Goal: Task Accomplishment & Management: Manage account settings

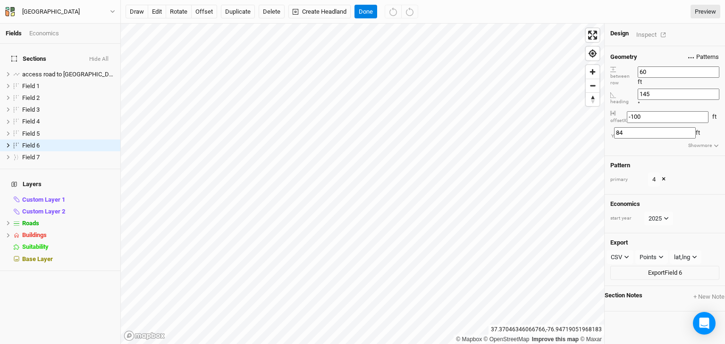
click at [688, 53] on span "Patterns" at bounding box center [703, 56] width 31 height 9
click at [689, 107] on button "4" at bounding box center [684, 112] width 51 height 11
click at [688, 52] on span "Patterns" at bounding box center [703, 56] width 31 height 9
click at [713, 105] on button "view" at bounding box center [721, 112] width 23 height 15
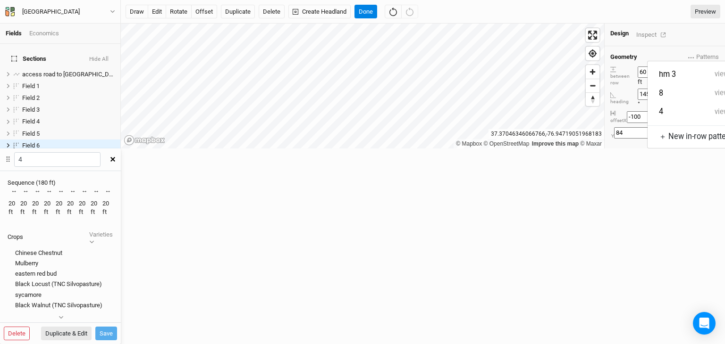
scroll to position [0, 94]
click at [121, 187] on div "Recently Used Black Locust (TNC Silvopasture) Public Black Walnut Public Black …" at bounding box center [60, 207] width 121 height 41
click at [67, 198] on div "Recently Used Black Locust (TNC Silvopasture) Public Black Walnut Public Black …" at bounding box center [66, 202] width 1 height 8
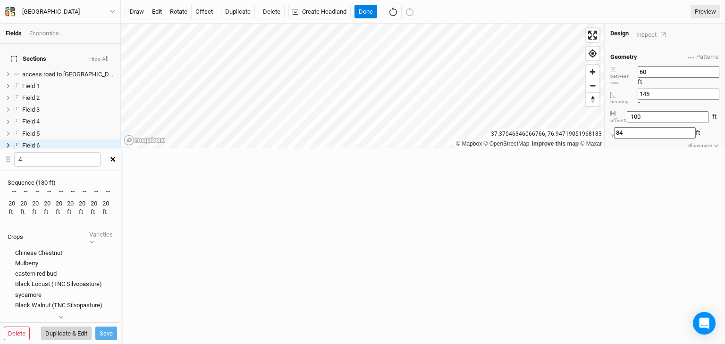
click at [92, 327] on button "Duplicate & Edit" at bounding box center [66, 334] width 50 height 14
type input "4 4"
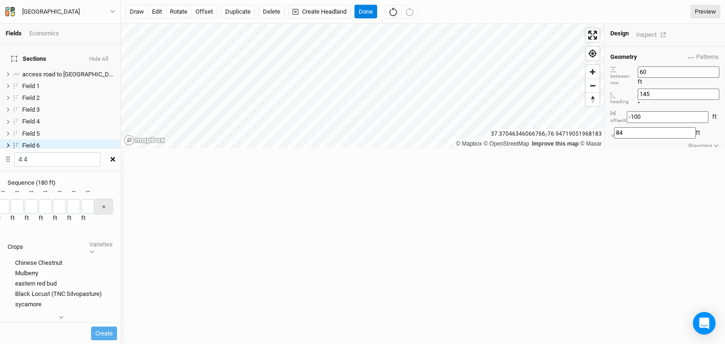
click at [38, 207] on div "button" at bounding box center [38, 207] width 0 height 0
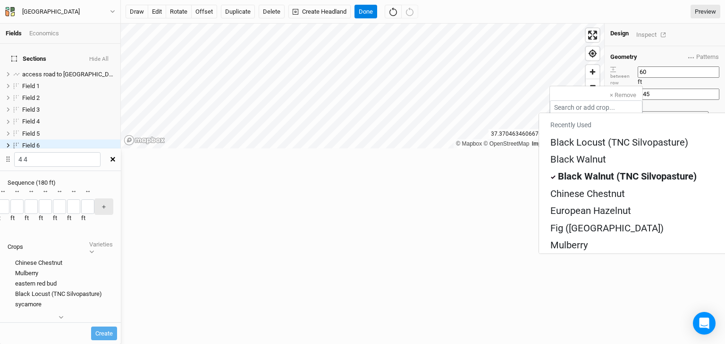
drag, startPoint x: 554, startPoint y: 82, endPoint x: 558, endPoint y: 61, distance: 20.7
click at [113, 179] on div "Sequence ( 180 ft )" at bounding box center [61, 183] width 106 height 8
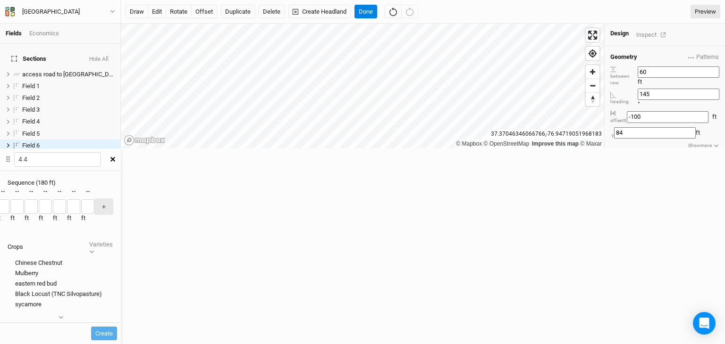
scroll to position [0, 192]
click at [64, 315] on icon "button" at bounding box center [61, 317] width 5 height 5
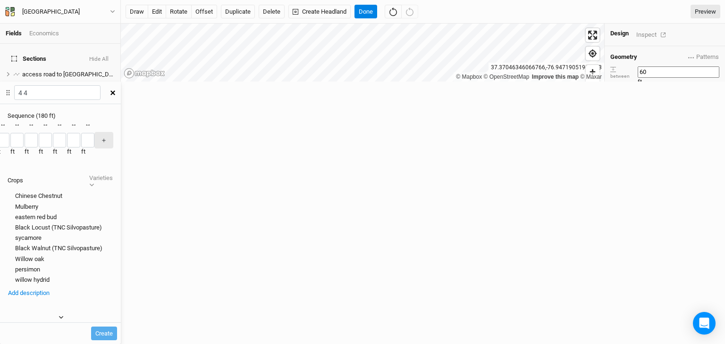
scroll to position [0, 185]
click at [113, 244] on div "Black Walnut (TNC Silvopasture)" at bounding box center [61, 248] width 106 height 8
click at [8, 249] on div at bounding box center [8, 249] width 0 height 0
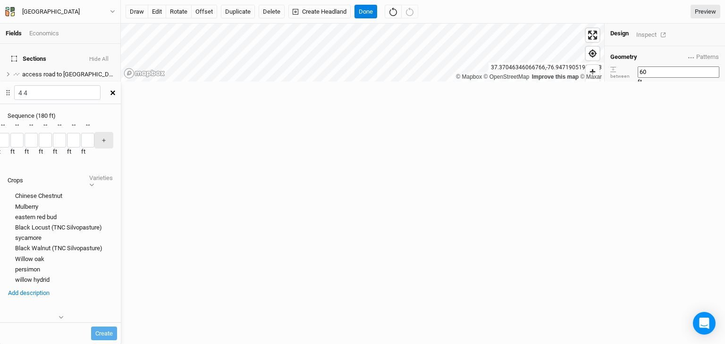
click at [38, 141] on div "button" at bounding box center [38, 141] width 0 height 0
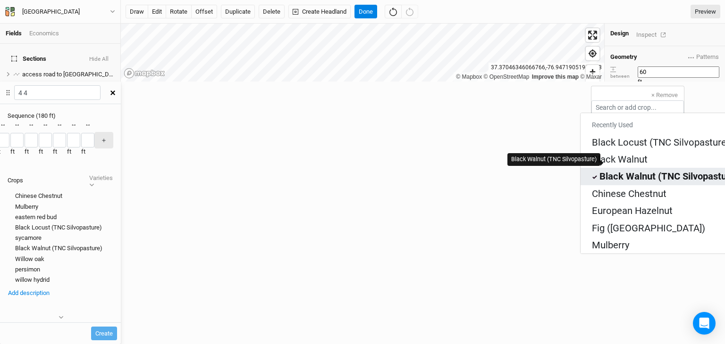
click at [638, 170] on div "Black Walnut (TNC Silvopasture)" at bounding box center [668, 176] width 139 height 13
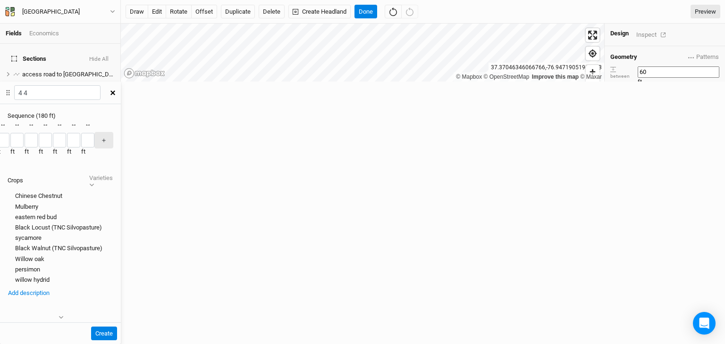
click at [638, 158] on div "Pattern primary 4 hm 3 view 8 view 4 view ＋ New in-row pattern ×" at bounding box center [664, 175] width 120 height 39
click at [24, 141] on div "button" at bounding box center [24, 141] width 0 height 0
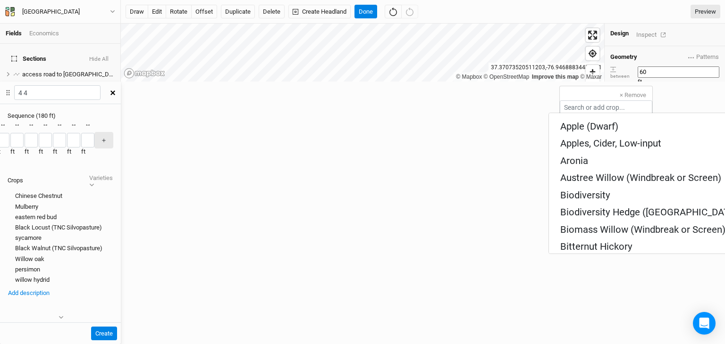
scroll to position [1187, 0]
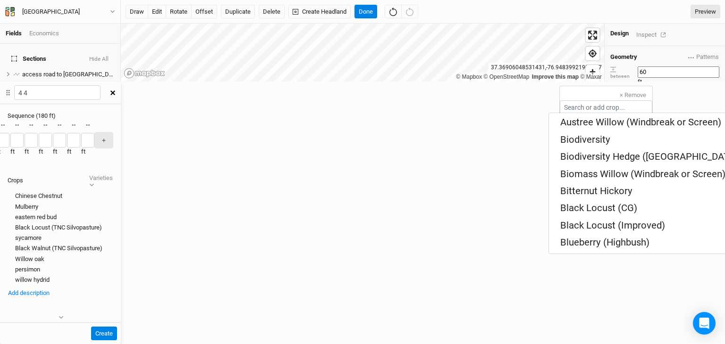
click at [117, 327] on div "Create" at bounding box center [60, 334] width 113 height 14
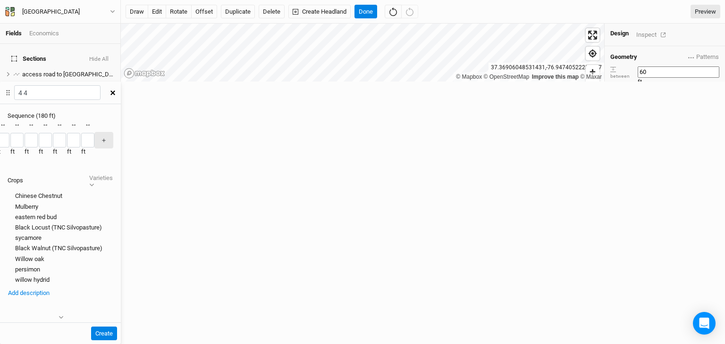
click at [115, 91] on icon "button" at bounding box center [112, 93] width 5 height 5
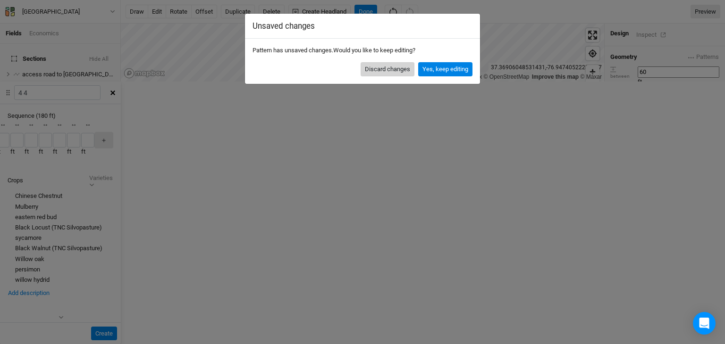
click at [394, 67] on button "Discard changes" at bounding box center [387, 69] width 54 height 14
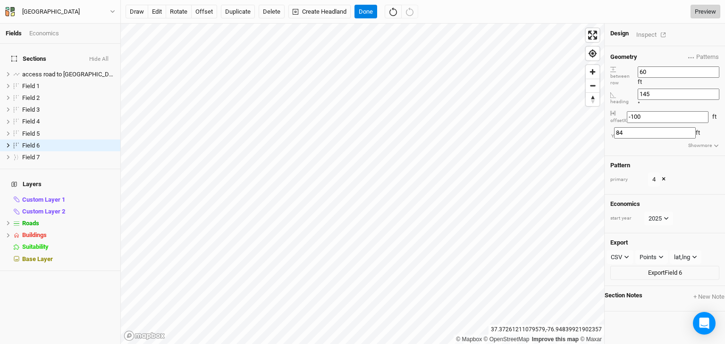
click at [703, 9] on link "Preview" at bounding box center [705, 12] width 30 height 14
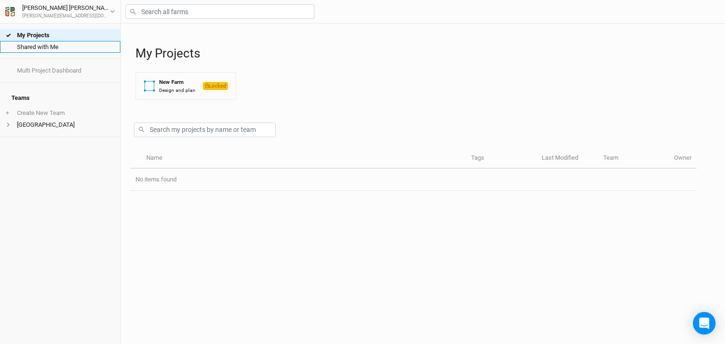
click at [42, 47] on link "Shared with Me" at bounding box center [60, 47] width 120 height 12
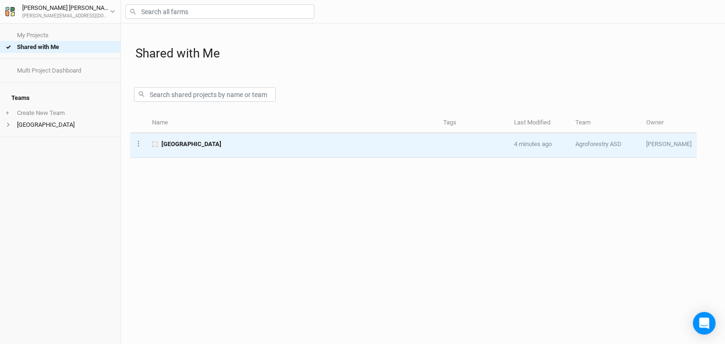
click at [213, 142] on div "[GEOGRAPHIC_DATA]" at bounding box center [292, 144] width 280 height 8
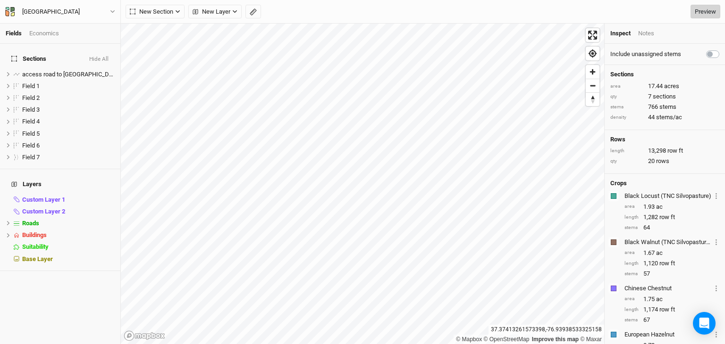
click at [706, 10] on link "Preview" at bounding box center [705, 12] width 30 height 14
click at [158, 12] on span "New Section" at bounding box center [151, 11] width 43 height 9
click at [148, 48] on div "Line" at bounding box center [153, 46] width 15 height 11
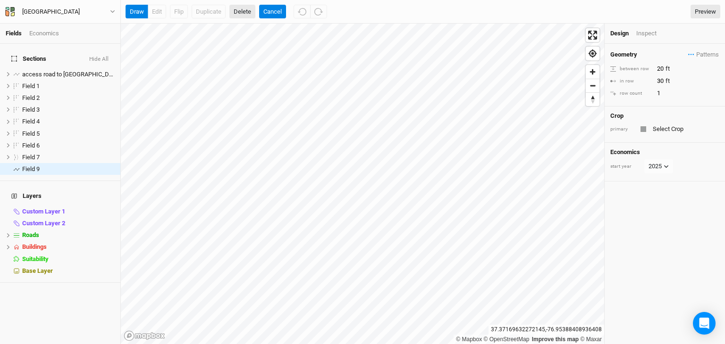
click at [243, 10] on button "Delete" at bounding box center [242, 12] width 26 height 14
click at [252, 12] on button "Cancel" at bounding box center [246, 12] width 27 height 14
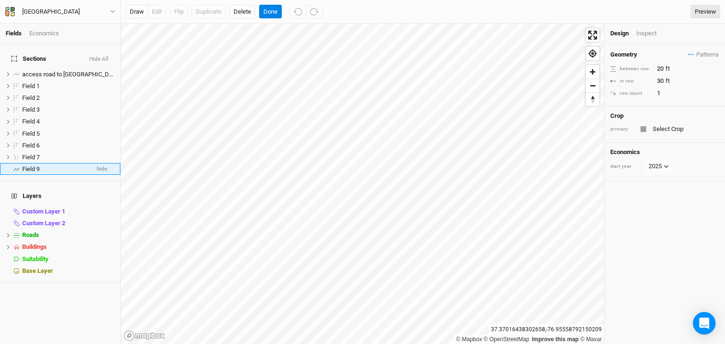
click at [38, 166] on span "Field 9" at bounding box center [30, 169] width 17 height 7
click at [69, 163] on li "Field 9 hide" at bounding box center [60, 169] width 120 height 12
drag, startPoint x: 51, startPoint y: 163, endPoint x: 29, endPoint y: 163, distance: 22.6
click at [29, 166] on span "Field 9" at bounding box center [30, 169] width 17 height 7
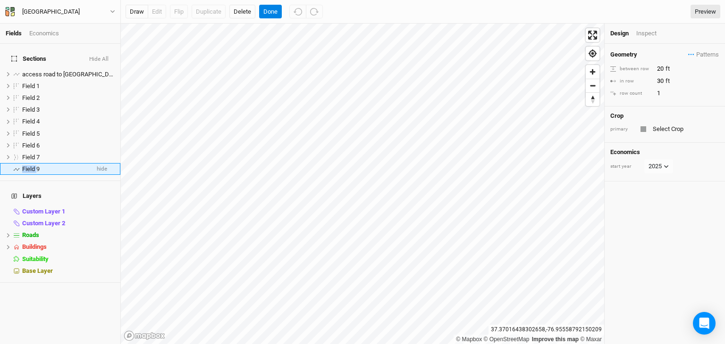
click at [29, 166] on span "Field 9" at bounding box center [30, 169] width 17 height 7
click at [97, 163] on span "hide" at bounding box center [102, 169] width 10 height 12
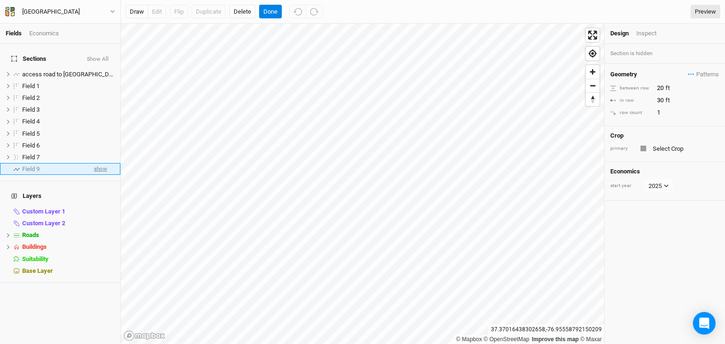
click at [97, 163] on span "show" at bounding box center [100, 169] width 13 height 12
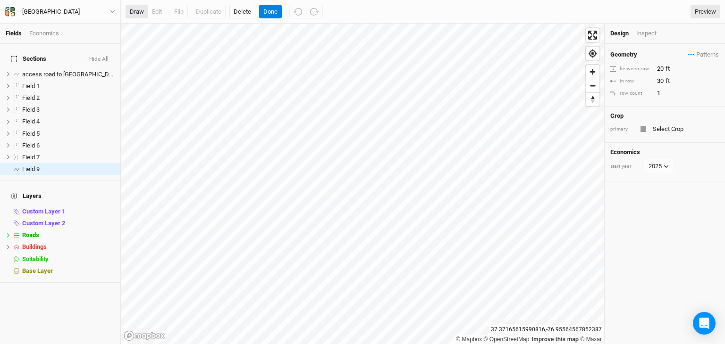
click at [135, 11] on button "draw" at bounding box center [136, 12] width 23 height 14
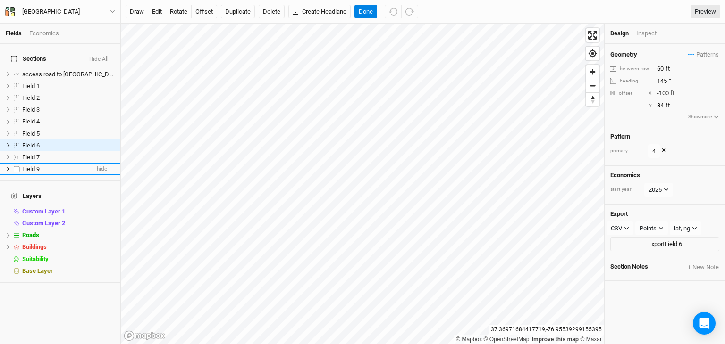
click at [35, 166] on span "Field 9" at bounding box center [30, 169] width 17 height 7
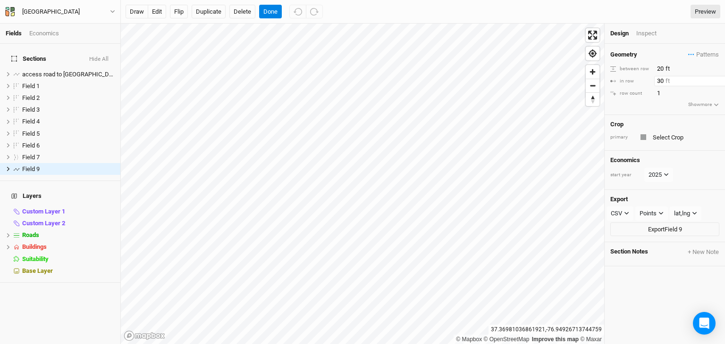
click at [660, 80] on input "30" at bounding box center [695, 81] width 82 height 10
click at [661, 136] on input "text" at bounding box center [684, 137] width 69 height 11
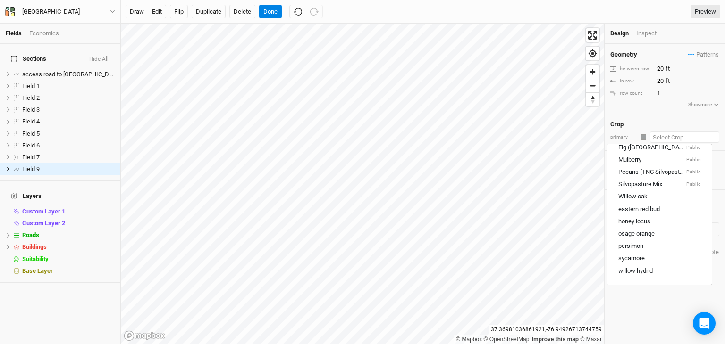
scroll to position [113, 0]
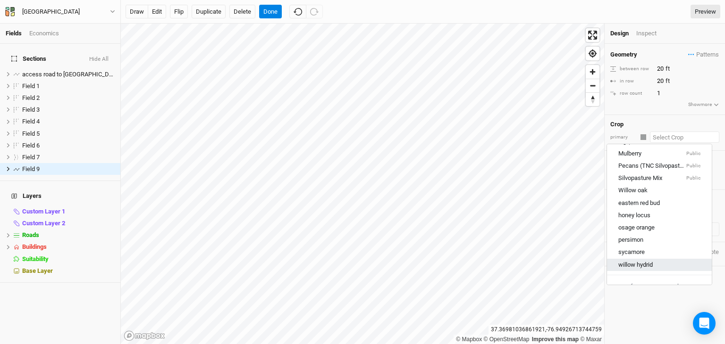
click at [659, 264] on div "willow hydrid" at bounding box center [659, 265] width 82 height 8
type input "30"
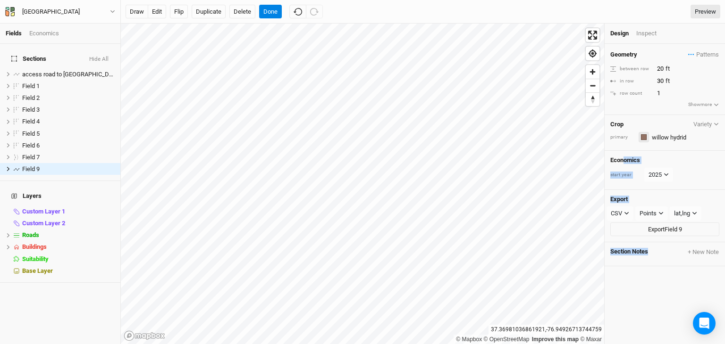
drag, startPoint x: 659, startPoint y: 264, endPoint x: 642, endPoint y: 134, distance: 130.8
click at [642, 134] on div "Geometry Patterns hm 3 view 8 view 4 view ＋ New in-row pattern between row 20 f…" at bounding box center [664, 194] width 120 height 301
click at [613, 93] on icon at bounding box center [613, 94] width 6 height 4
click at [705, 103] on button "Show more" at bounding box center [703, 104] width 32 height 8
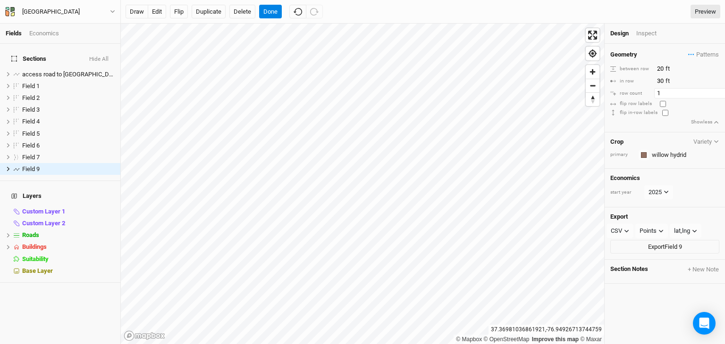
click at [666, 93] on input "1" at bounding box center [695, 93] width 82 height 10
type input "3"
click at [661, 89] on input "3" at bounding box center [695, 93] width 82 height 10
type input "1"
click at [99, 163] on span "hide" at bounding box center [102, 169] width 10 height 12
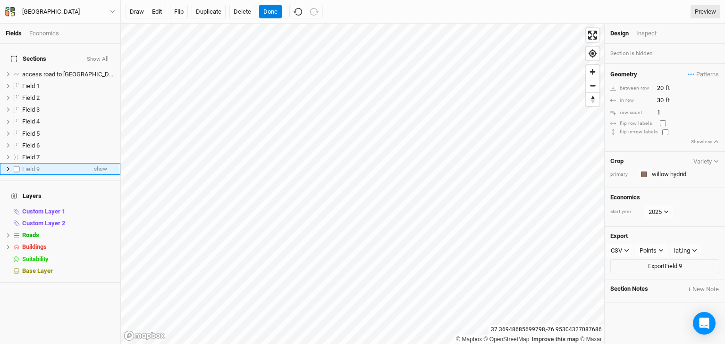
click at [77, 166] on div "Field 9" at bounding box center [54, 170] width 64 height 8
click at [29, 166] on span "Field 9" at bounding box center [30, 169] width 17 height 7
click at [94, 163] on span "show" at bounding box center [100, 169] width 13 height 12
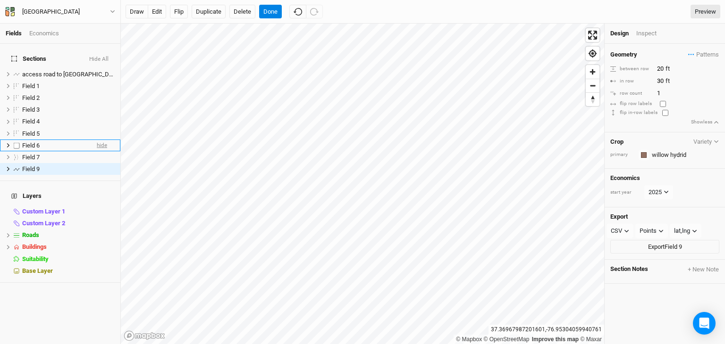
click at [97, 140] on span "hide" at bounding box center [102, 146] width 10 height 12
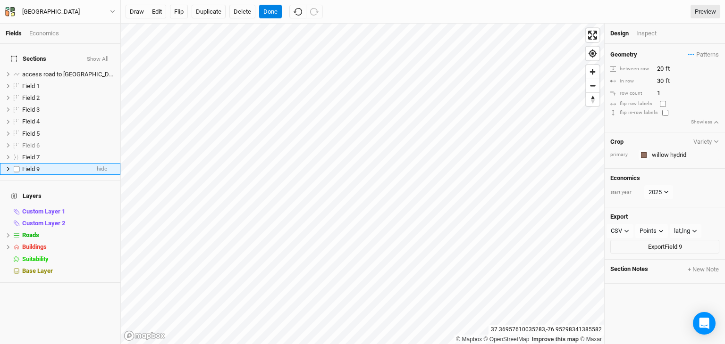
click at [15, 163] on label at bounding box center [17, 169] width 12 height 12
click at [15, 166] on input "checkbox" at bounding box center [17, 169] width 6 height 6
checkbox input "true"
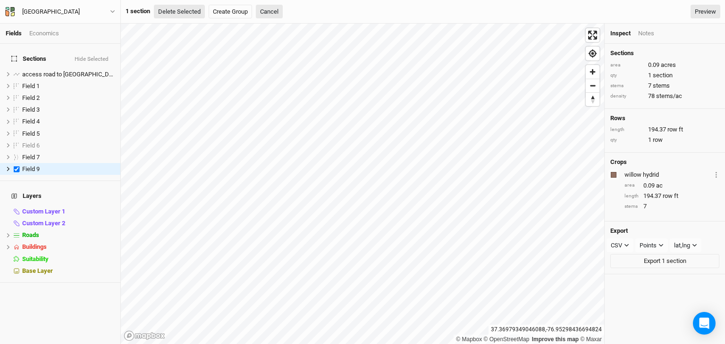
click at [179, 9] on button "Delete Selected" at bounding box center [179, 12] width 51 height 14
click at [298, 7] on button "Confirm" at bounding box center [284, 12] width 29 height 14
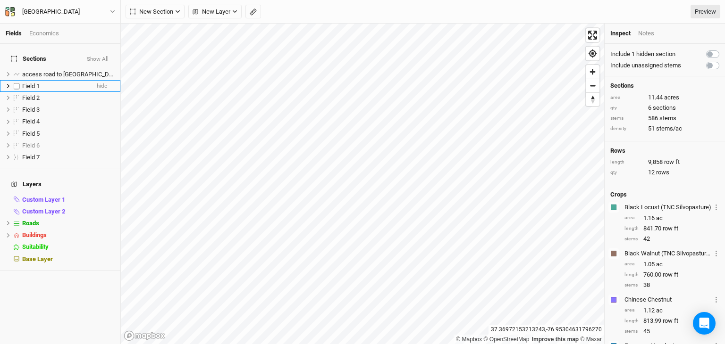
click at [56, 83] on div "Field 1" at bounding box center [55, 87] width 67 height 8
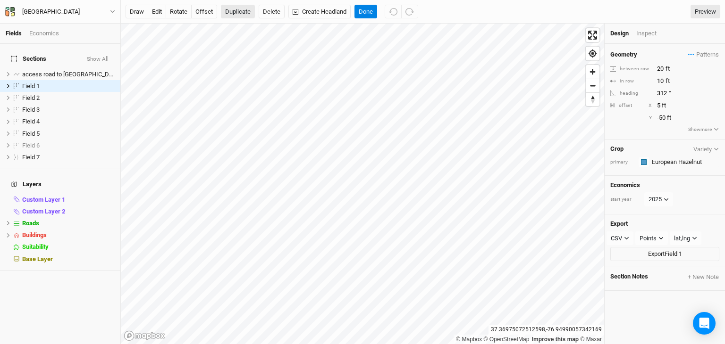
click at [235, 11] on button "Duplicate" at bounding box center [238, 12] width 34 height 14
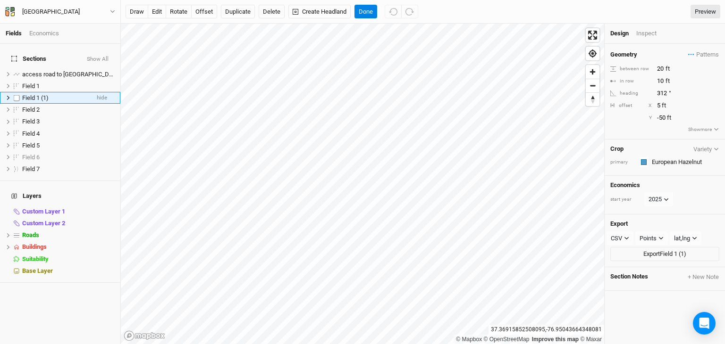
click at [17, 92] on label at bounding box center [17, 98] width 12 height 12
click at [17, 95] on input "checkbox" at bounding box center [17, 98] width 6 height 6
checkbox input "true"
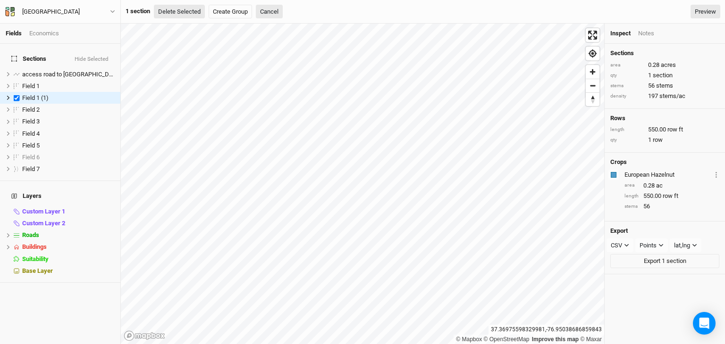
click at [189, 8] on button "Delete Selected" at bounding box center [179, 12] width 51 height 14
click at [294, 10] on button "Confirm" at bounding box center [284, 12] width 29 height 14
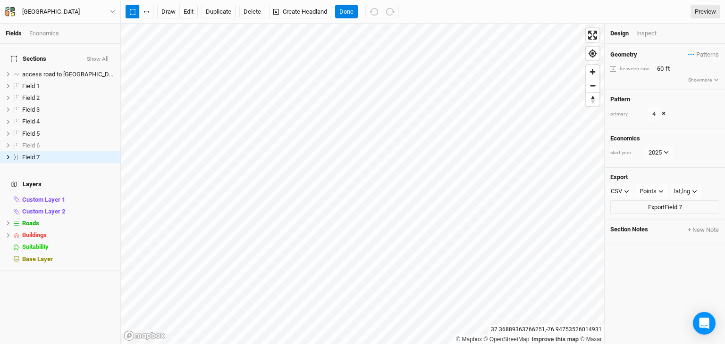
click at [704, 79] on button "Show more" at bounding box center [703, 80] width 32 height 8
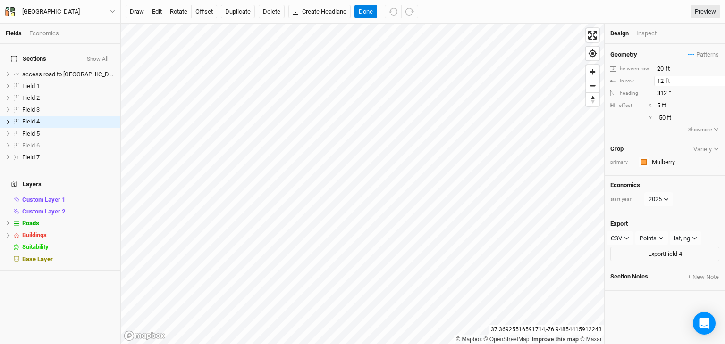
click at [662, 80] on input "12" at bounding box center [695, 81] width 82 height 10
type input "1"
type input "20"
click at [632, 128] on div "Geometry Patterns hm 3 view 8 view 4 view ＋ New in-row pattern between row 20 f…" at bounding box center [664, 92] width 120 height 96
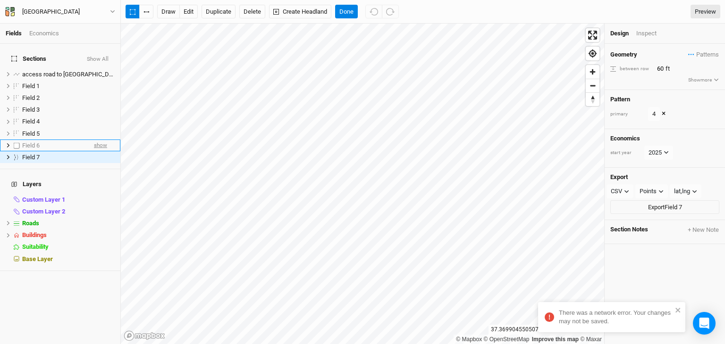
click at [94, 140] on span "show" at bounding box center [100, 146] width 13 height 12
click at [217, 10] on button "Duplicate" at bounding box center [218, 12] width 34 height 14
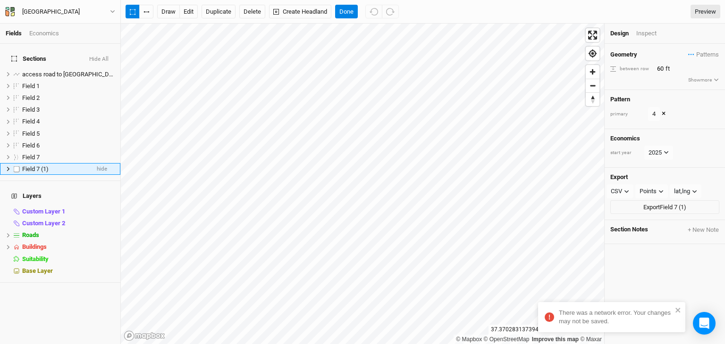
click at [16, 163] on label at bounding box center [17, 169] width 12 height 12
click at [16, 166] on input "checkbox" at bounding box center [17, 169] width 6 height 6
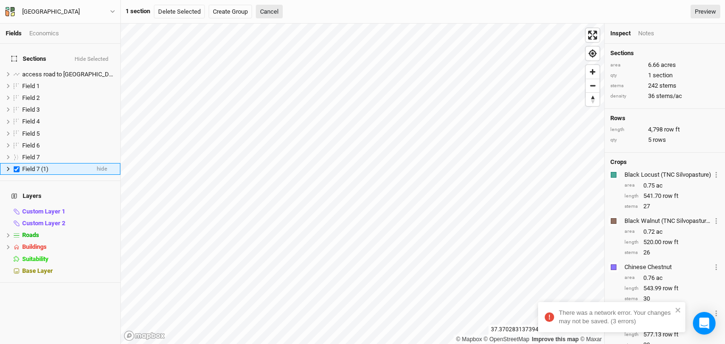
click at [16, 163] on label at bounding box center [17, 169] width 12 height 12
click at [16, 166] on input "checkbox" at bounding box center [17, 169] width 6 height 6
checkbox input "false"
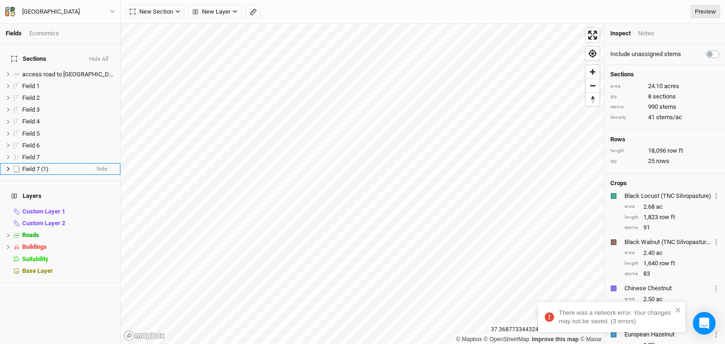
click at [17, 163] on label at bounding box center [17, 169] width 12 height 12
click at [17, 166] on input "checkbox" at bounding box center [17, 169] width 6 height 6
checkbox input "true"
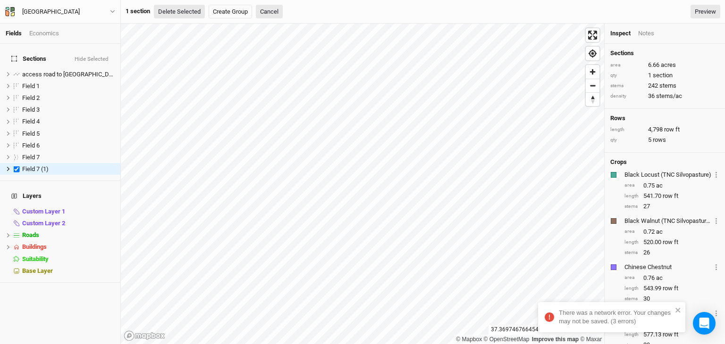
click at [184, 11] on button "Delete Selected" at bounding box center [179, 12] width 51 height 14
click at [291, 12] on button "Confirm" at bounding box center [284, 12] width 29 height 14
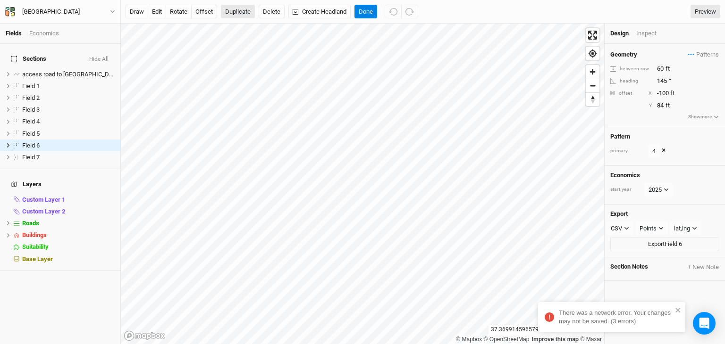
click at [243, 12] on button "Duplicate" at bounding box center [238, 12] width 34 height 14
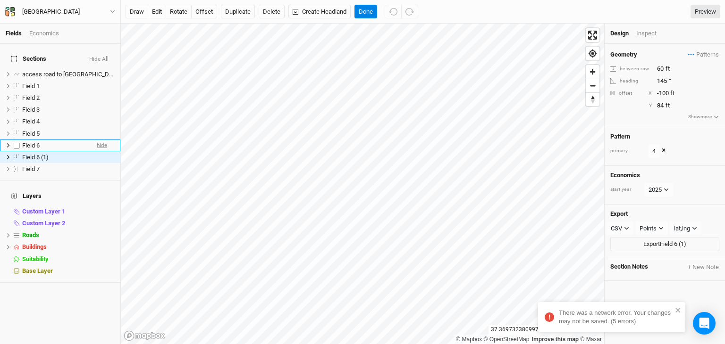
click at [97, 140] on span "hide" at bounding box center [102, 146] width 10 height 12
click at [53, 154] on div "Field 6 (1)" at bounding box center [55, 158] width 67 height 8
click at [155, 10] on button "edit" at bounding box center [157, 12] width 18 height 14
click at [154, 8] on button "edit" at bounding box center [157, 12] width 18 height 14
click at [153, 9] on button "edit" at bounding box center [157, 12] width 18 height 14
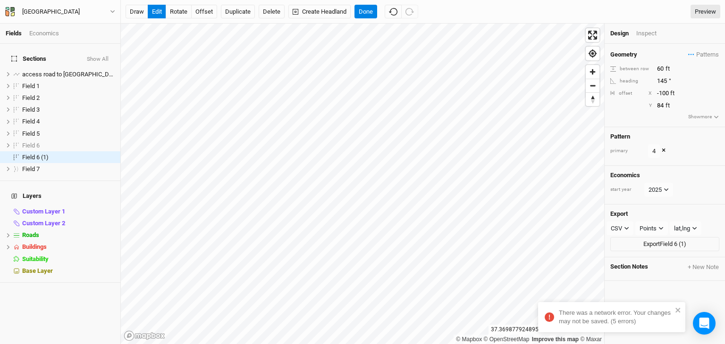
click at [662, 150] on button "×" at bounding box center [663, 151] width 4 height 10
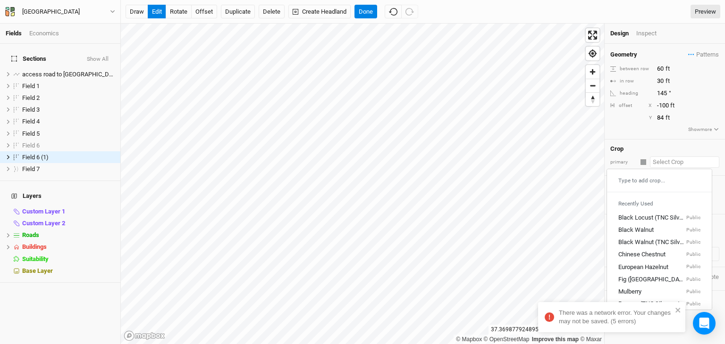
click at [660, 163] on input "text" at bounding box center [684, 162] width 69 height 11
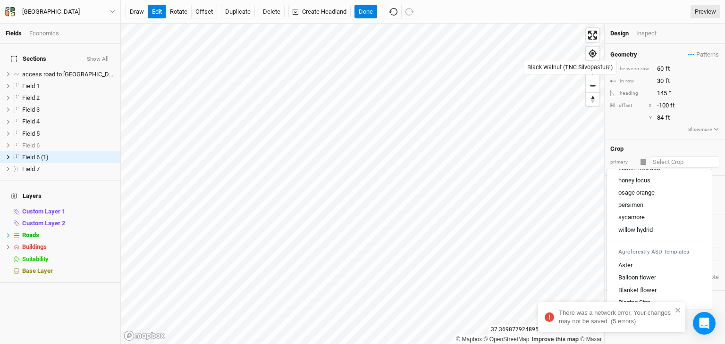
scroll to position [179, 0]
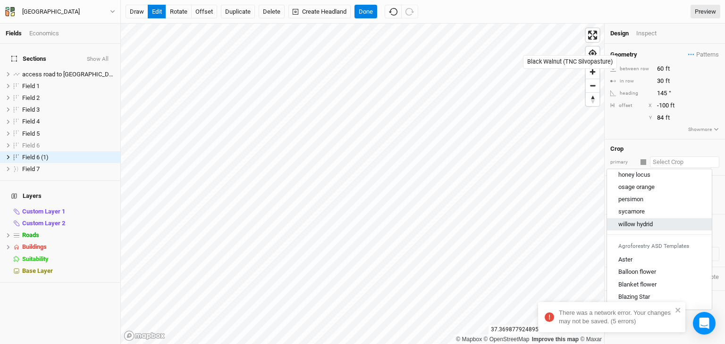
click at [640, 222] on div "willow hydrid" at bounding box center [635, 224] width 34 height 8
type input "20"
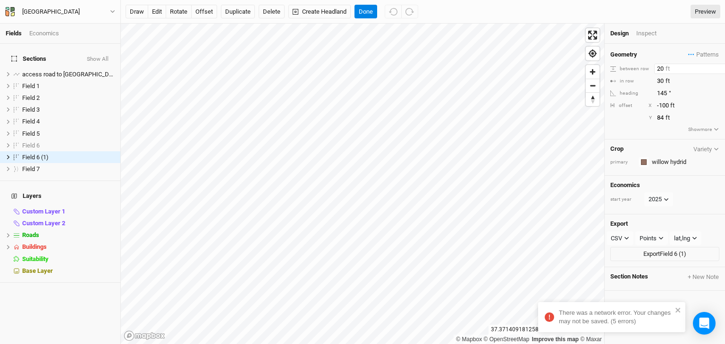
click at [662, 65] on input "20" at bounding box center [695, 69] width 82 height 10
type input "60"
click at [659, 80] on input "30" at bounding box center [695, 81] width 82 height 10
type input "20"
click at [634, 127] on div "Geometry Patterns hm 3 view 8 view 4 view ＋ New in-row pattern between row 60 f…" at bounding box center [664, 92] width 120 height 96
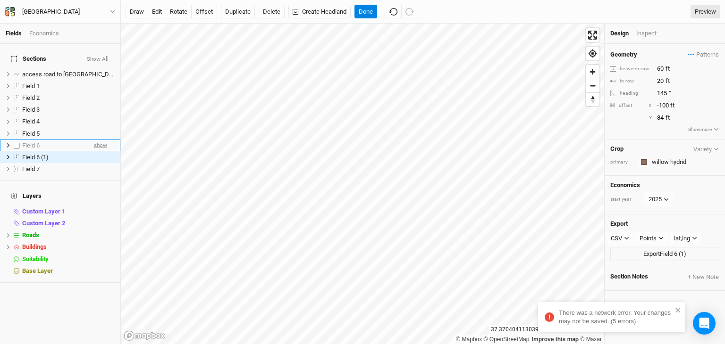
click at [94, 140] on span "show" at bounding box center [100, 146] width 13 height 12
click at [45, 154] on span "Field 6 (1)" at bounding box center [35, 157] width 26 height 7
click at [60, 154] on div "Field 6 (1)" at bounding box center [55, 158] width 67 height 8
click at [70, 154] on div "Field 6 (1)" at bounding box center [55, 158] width 67 height 8
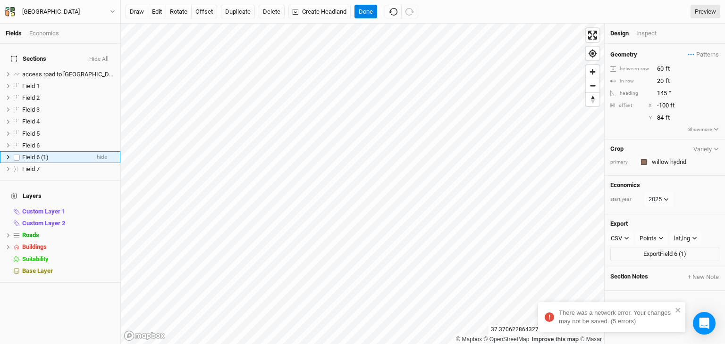
click at [70, 154] on div "Field 6 (1)" at bounding box center [55, 158] width 67 height 8
type input "Field 8"
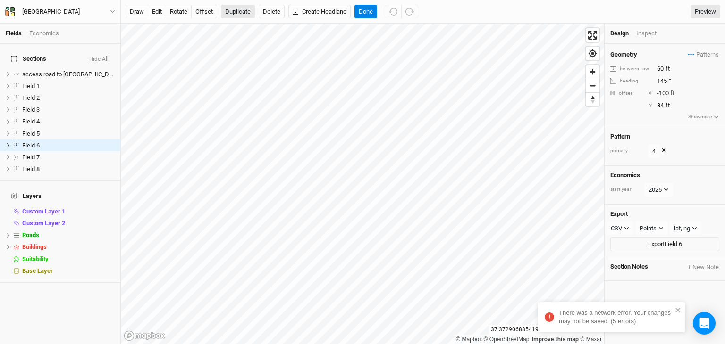
click at [239, 10] on button "Duplicate" at bounding box center [238, 12] width 34 height 14
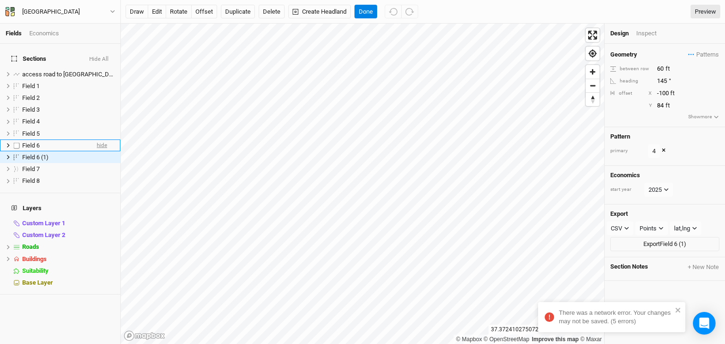
click at [97, 140] on span "hide" at bounding box center [102, 146] width 10 height 12
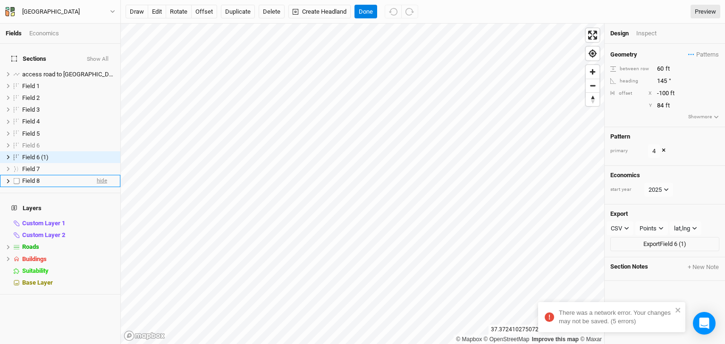
click at [97, 176] on span "hide" at bounding box center [102, 182] width 10 height 12
click at [156, 8] on button "edit" at bounding box center [157, 12] width 18 height 14
click at [663, 150] on button "×" at bounding box center [663, 151] width 4 height 10
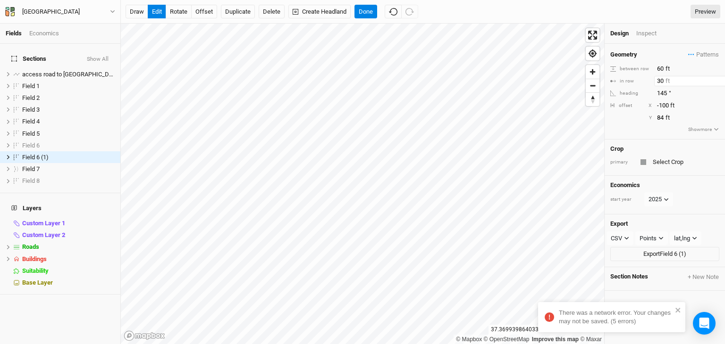
click at [659, 80] on input "30" at bounding box center [695, 81] width 82 height 10
type input "20"
click at [670, 162] on input "text" at bounding box center [684, 162] width 69 height 11
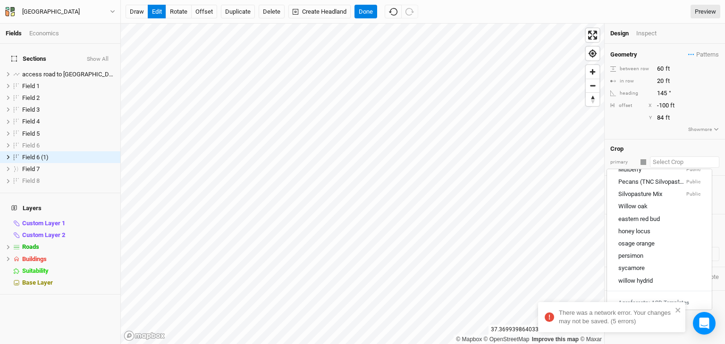
scroll to position [123, 0]
click at [640, 266] on div "sycamore" at bounding box center [631, 268] width 26 height 8
type input "20"
type input "30"
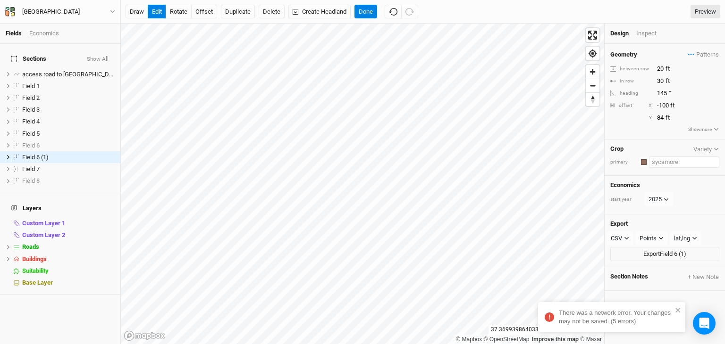
click at [667, 160] on input "text" at bounding box center [684, 162] width 70 height 11
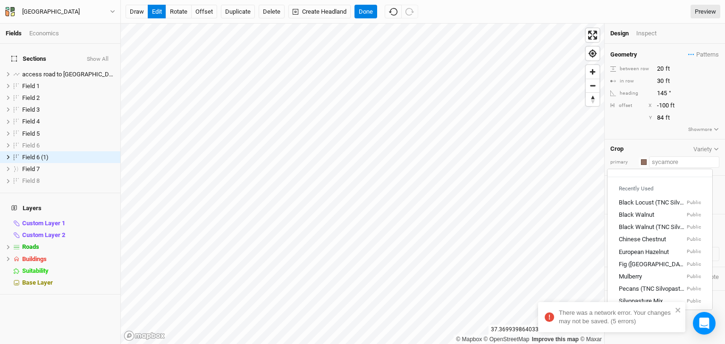
scroll to position [14, 0]
click at [659, 203] on div "Black Locust (TNC Silvopasture)" at bounding box center [651, 204] width 66 height 8
type input "40"
type input "3.28"
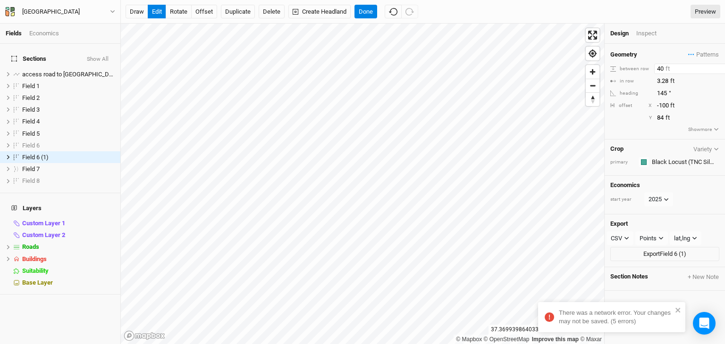
click at [661, 70] on input "40" at bounding box center [695, 69] width 82 height 10
type input "60"
click at [635, 128] on div "Geometry Patterns hm 3 view 8 view 4 view ＋ New in-row pattern between row 60 f…" at bounding box center [664, 92] width 120 height 96
click at [666, 81] on input "3.28" at bounding box center [695, 81] width 82 height 10
type input "8"
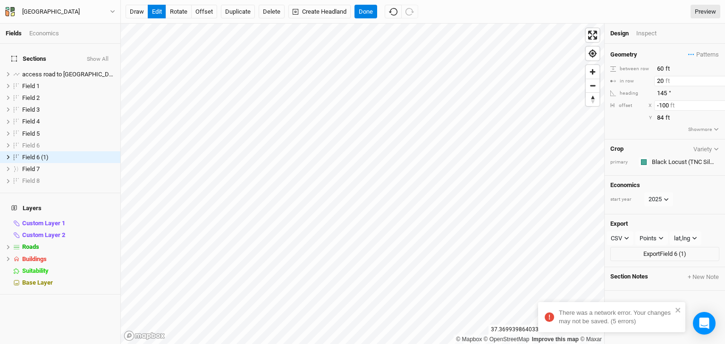
type input "20"
click at [692, 107] on input "-100" at bounding box center [695, 105] width 82 height 10
type input "-1"
click at [626, 128] on div "Geometry Patterns hm 3 view 8 view 4 view ＋ New in-row pattern between row 60 f…" at bounding box center [664, 92] width 120 height 96
drag, startPoint x: 675, startPoint y: 103, endPoint x: 628, endPoint y: 109, distance: 47.1
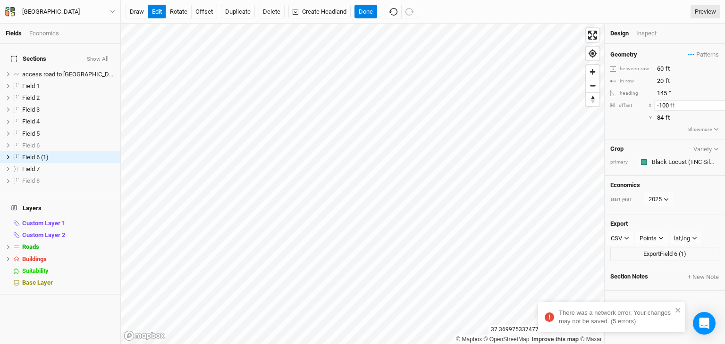
click at [628, 109] on div "offset X -100 ft" at bounding box center [664, 105] width 109 height 10
type input "0"
click at [668, 118] on input "84" at bounding box center [695, 118] width 82 height 10
type input "8"
type input "0"
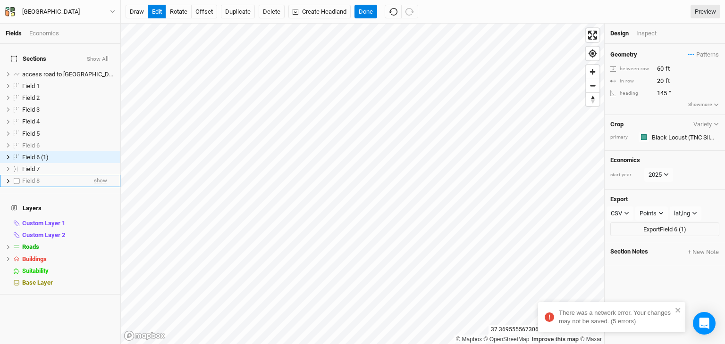
click at [94, 176] on span "show" at bounding box center [100, 182] width 13 height 12
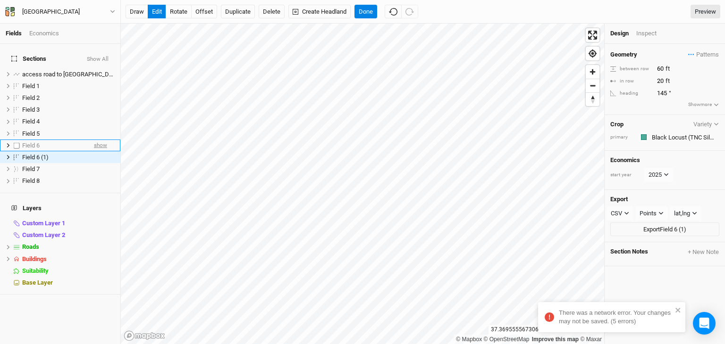
click at [96, 140] on span "show" at bounding box center [100, 146] width 13 height 12
click at [97, 151] on span "hide" at bounding box center [102, 157] width 10 height 12
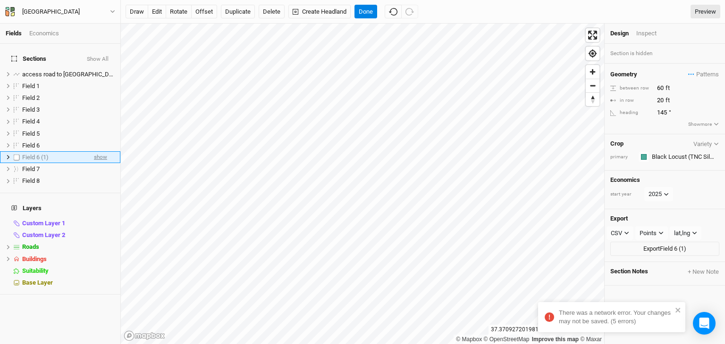
click at [95, 151] on span "show" at bounding box center [100, 157] width 13 height 12
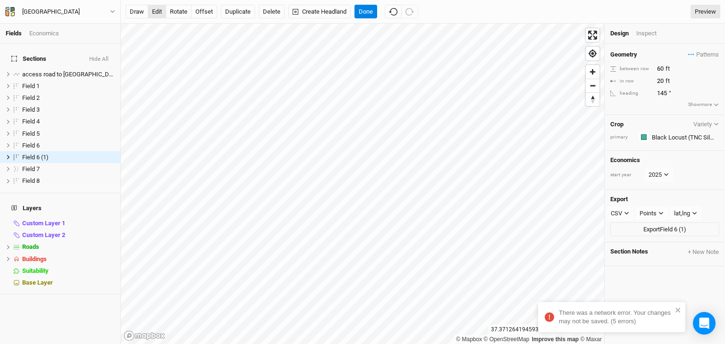
click at [155, 8] on button "edit" at bounding box center [157, 12] width 18 height 14
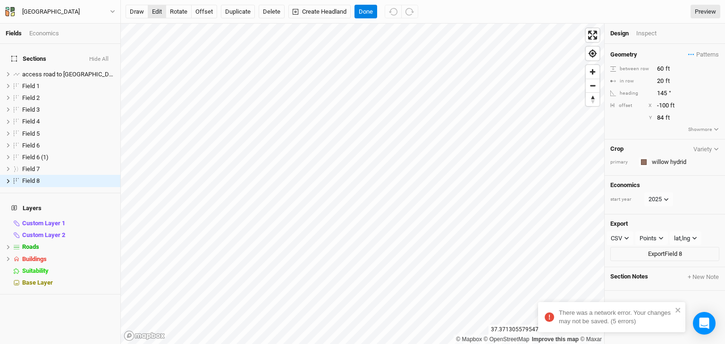
click at [157, 11] on button "edit" at bounding box center [157, 12] width 18 height 14
click at [605, 316] on div "There was a network error. Your changes may not be saved. (5 errors)" at bounding box center [615, 317] width 113 height 17
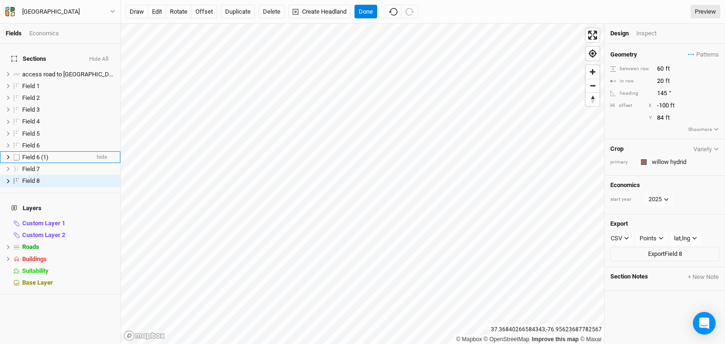
click at [45, 154] on span "Field 6 (1)" at bounding box center [35, 157] width 26 height 7
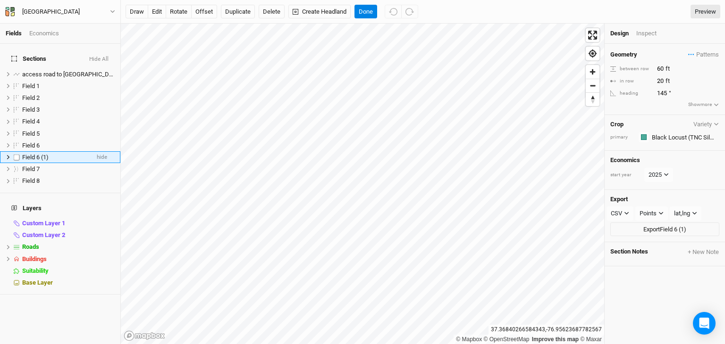
click at [45, 154] on span "Field 6 (1)" at bounding box center [35, 157] width 26 height 7
type input "Field 9"
click at [87, 202] on h4 "Layers" at bounding box center [60, 208] width 109 height 19
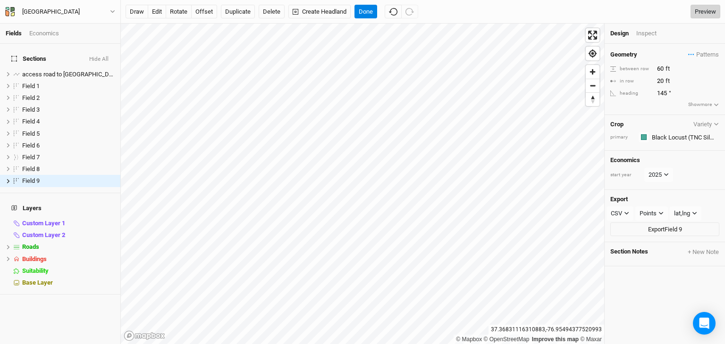
click at [708, 9] on link "Preview" at bounding box center [705, 12] width 30 height 14
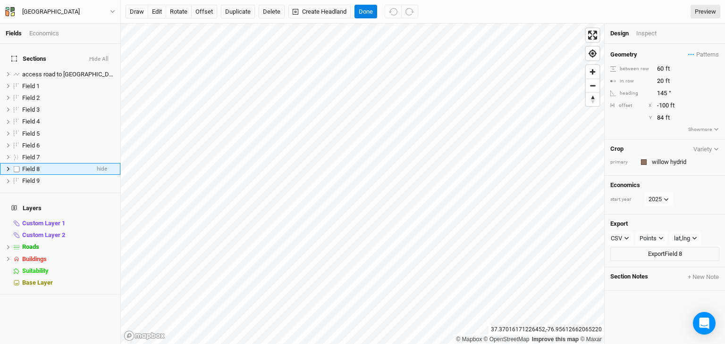
click at [15, 163] on label at bounding box center [17, 169] width 12 height 12
click at [15, 166] on input "checkbox" at bounding box center [17, 169] width 6 height 6
checkbox input "true"
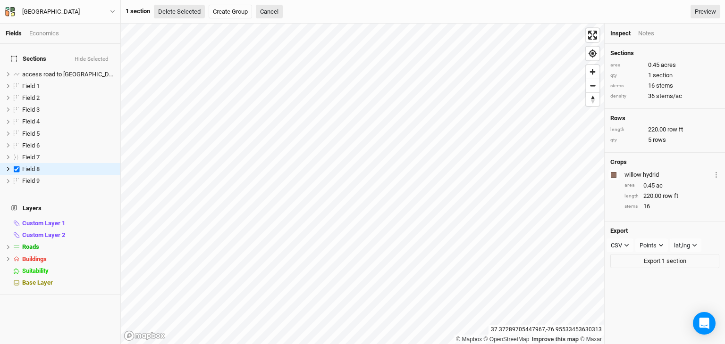
click at [181, 10] on button "Delete Selected" at bounding box center [179, 12] width 51 height 14
click at [293, 9] on button "Confirm" at bounding box center [284, 12] width 29 height 14
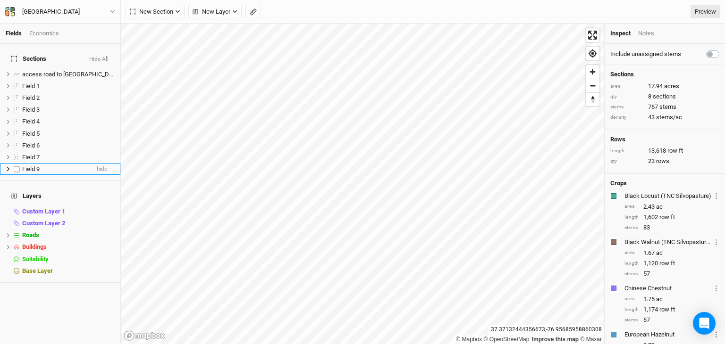
click at [44, 166] on div "Field 9" at bounding box center [55, 170] width 67 height 8
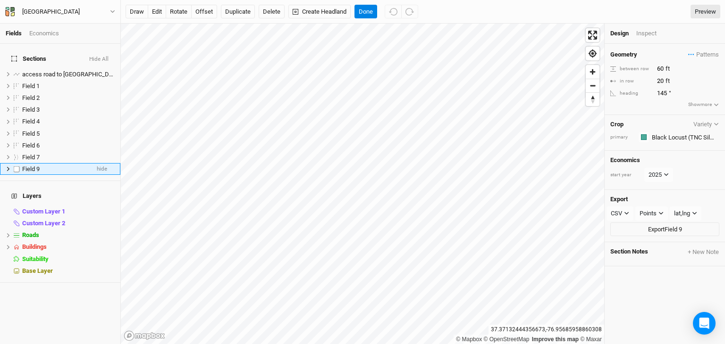
click at [44, 166] on div "Field 9" at bounding box center [55, 170] width 67 height 8
type input "Field 8"
click at [96, 187] on h4 "Layers" at bounding box center [60, 196] width 109 height 19
click at [67, 71] on span "access road to [GEOGRAPHIC_DATA]" at bounding box center [71, 74] width 99 height 7
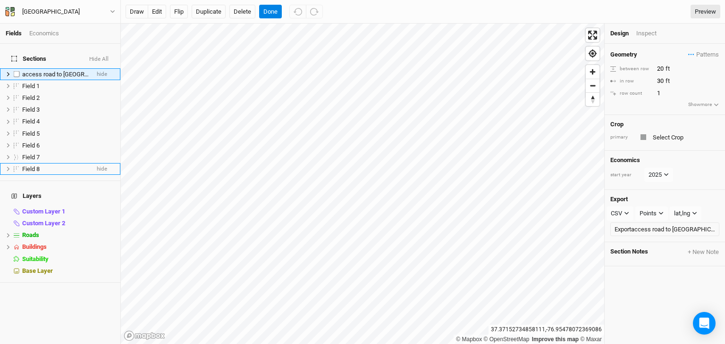
click at [65, 71] on span "access road to [GEOGRAPHIC_DATA]" at bounding box center [71, 74] width 99 height 7
click at [31, 83] on span "Field 1" at bounding box center [30, 86] width 17 height 7
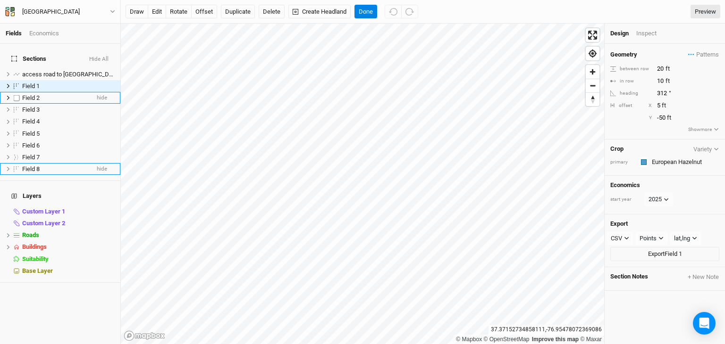
click at [31, 94] on span "Field 2" at bounding box center [30, 97] width 17 height 7
click at [30, 106] on span "Field 3" at bounding box center [30, 109] width 17 height 7
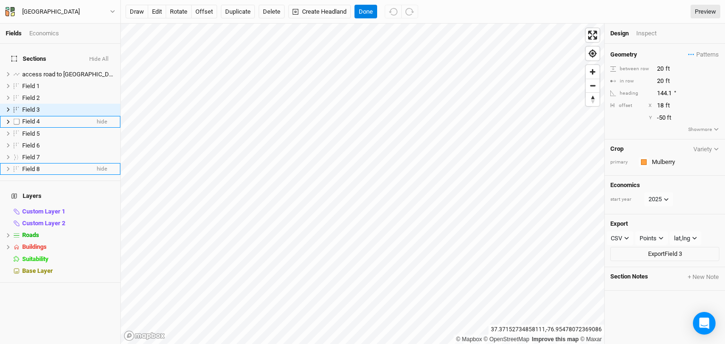
click at [28, 118] on span "Field 4" at bounding box center [30, 121] width 17 height 7
click at [32, 130] on span "Field 5" at bounding box center [30, 133] width 17 height 7
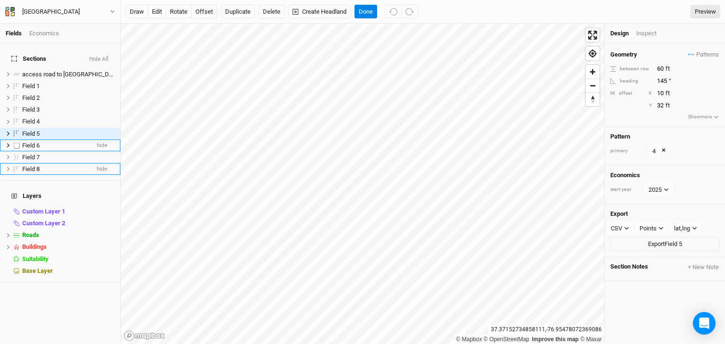
click at [32, 145] on li "Field 6 hide" at bounding box center [60, 146] width 120 height 12
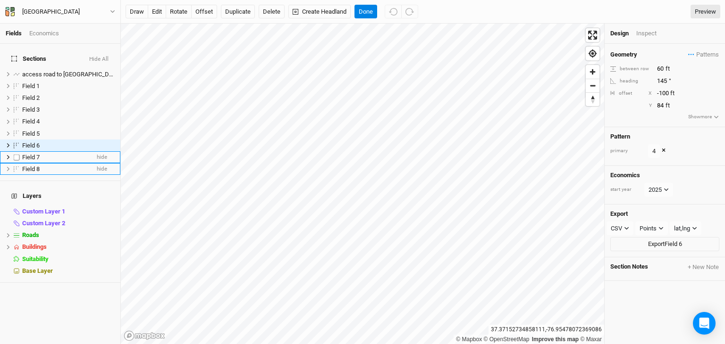
click at [33, 154] on span "Field 7" at bounding box center [30, 157] width 17 height 7
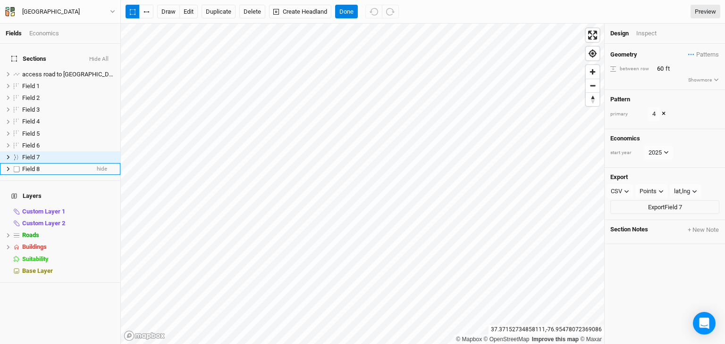
click at [32, 166] on span "Field 8" at bounding box center [30, 169] width 17 height 7
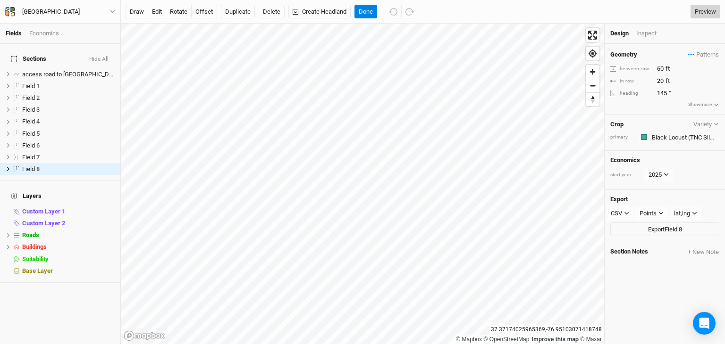
click at [711, 11] on link "Preview" at bounding box center [705, 12] width 30 height 14
click at [688, 53] on span "Patterns" at bounding box center [703, 54] width 31 height 9
click at [709, 102] on button "view" at bounding box center [709, 101] width 26 height 15
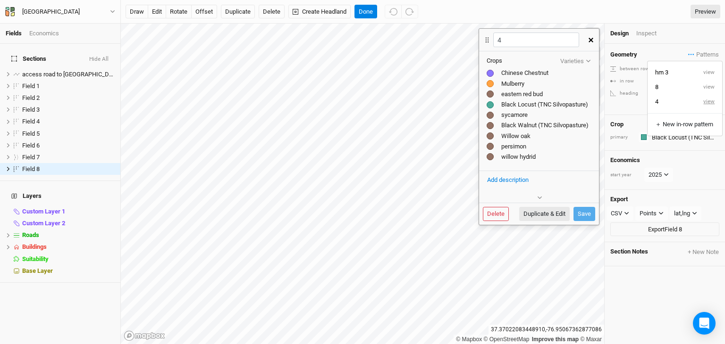
scroll to position [84, 0]
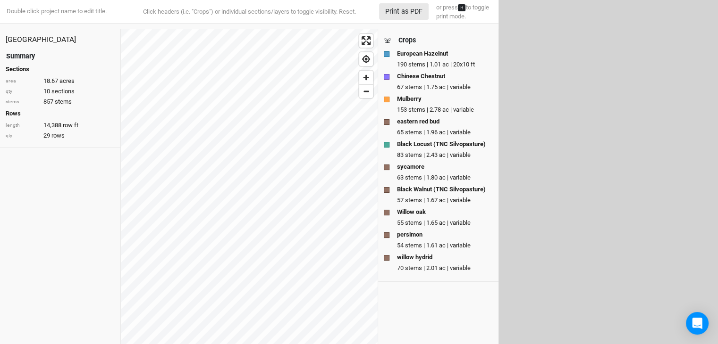
click at [577, 77] on html "Double click project name to edit title. Click headers (i.e. "Crops") or indivi…" at bounding box center [359, 172] width 718 height 344
